Goal: Task Accomplishment & Management: Complete application form

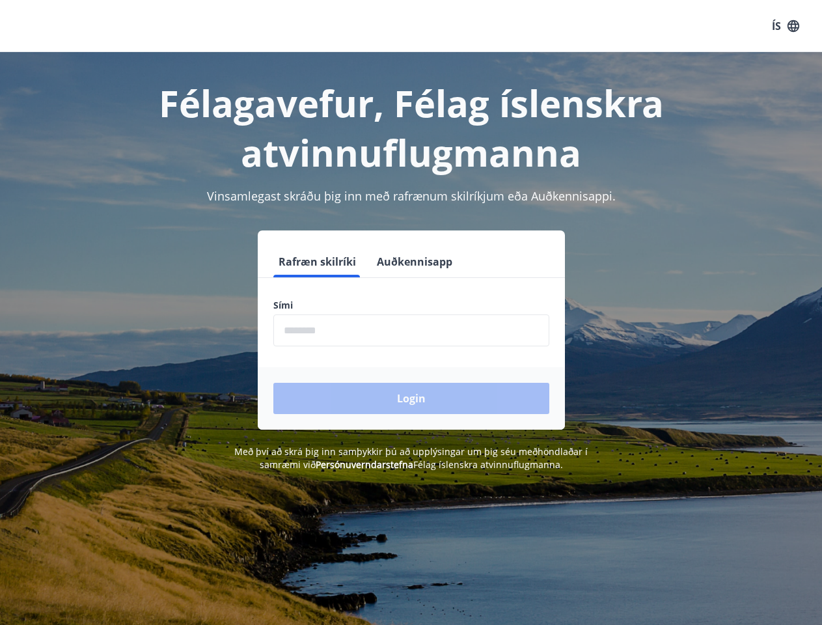
click at [411, 313] on div "Sími ​" at bounding box center [411, 323] width 276 height 48
click at [786, 26] on button "ÍS" at bounding box center [786, 25] width 42 height 23
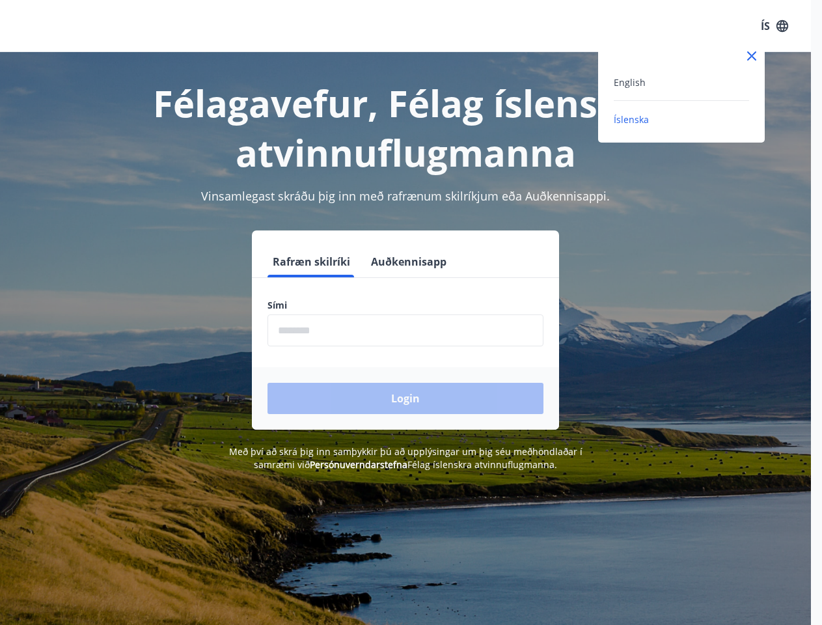
click at [316, 262] on div at bounding box center [411, 312] width 822 height 625
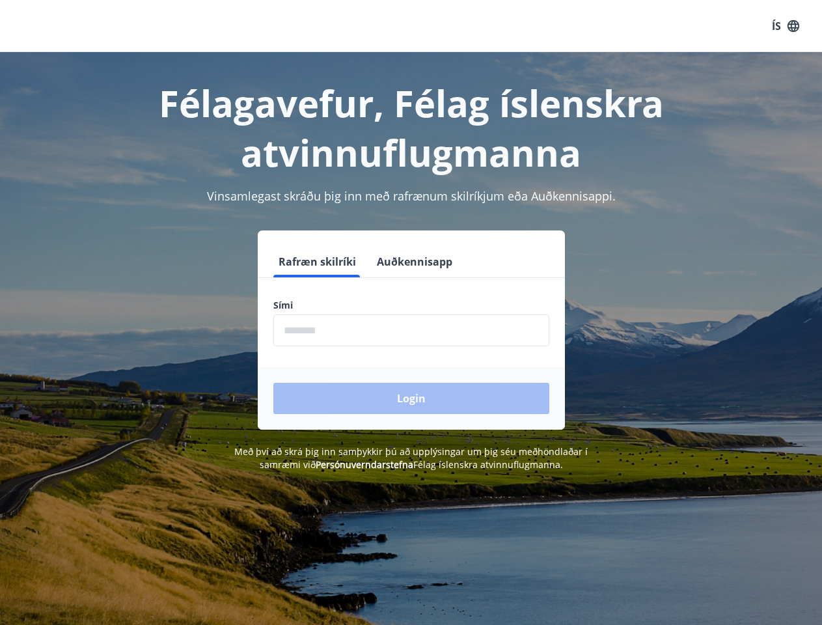
click at [413, 262] on button "Auðkennisapp" at bounding box center [415, 261] width 86 height 31
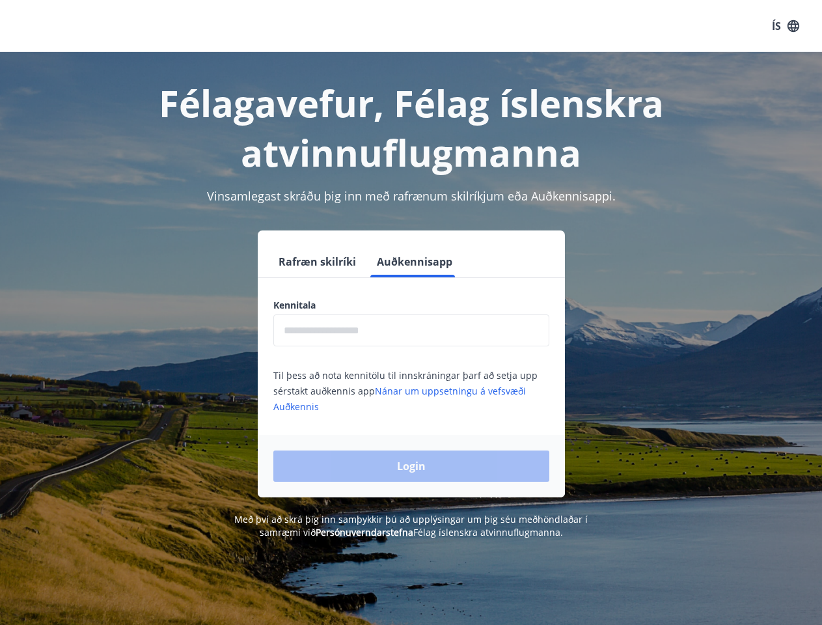
click at [411, 330] on input "text" at bounding box center [411, 330] width 276 height 32
